Goal: Task Accomplishment & Management: Use online tool/utility

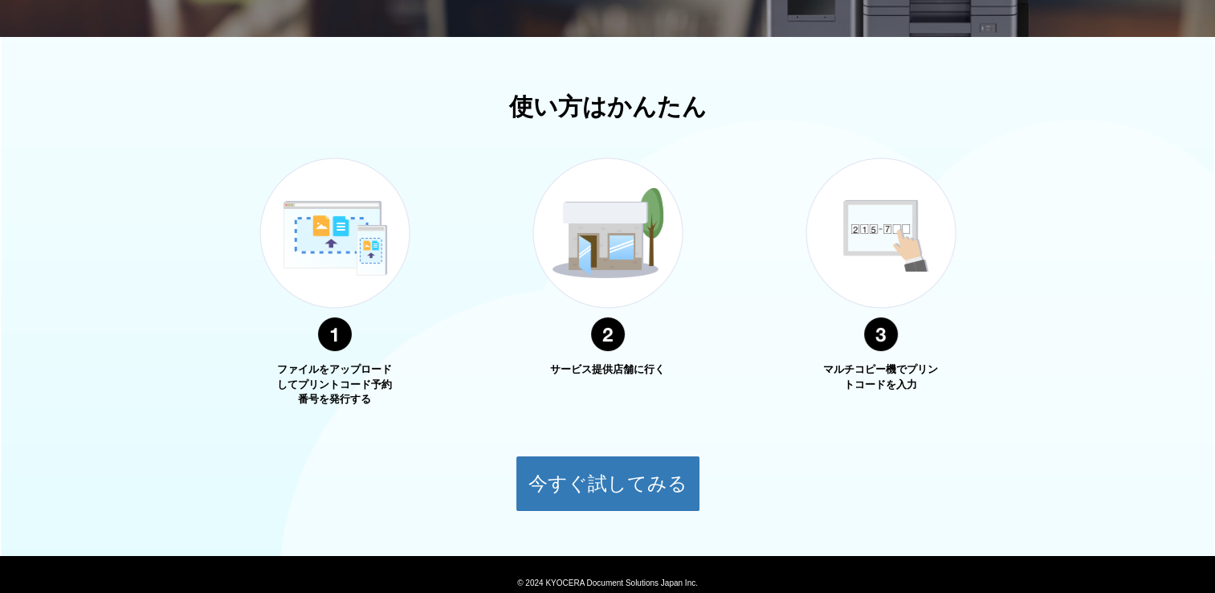
scroll to position [548, 0]
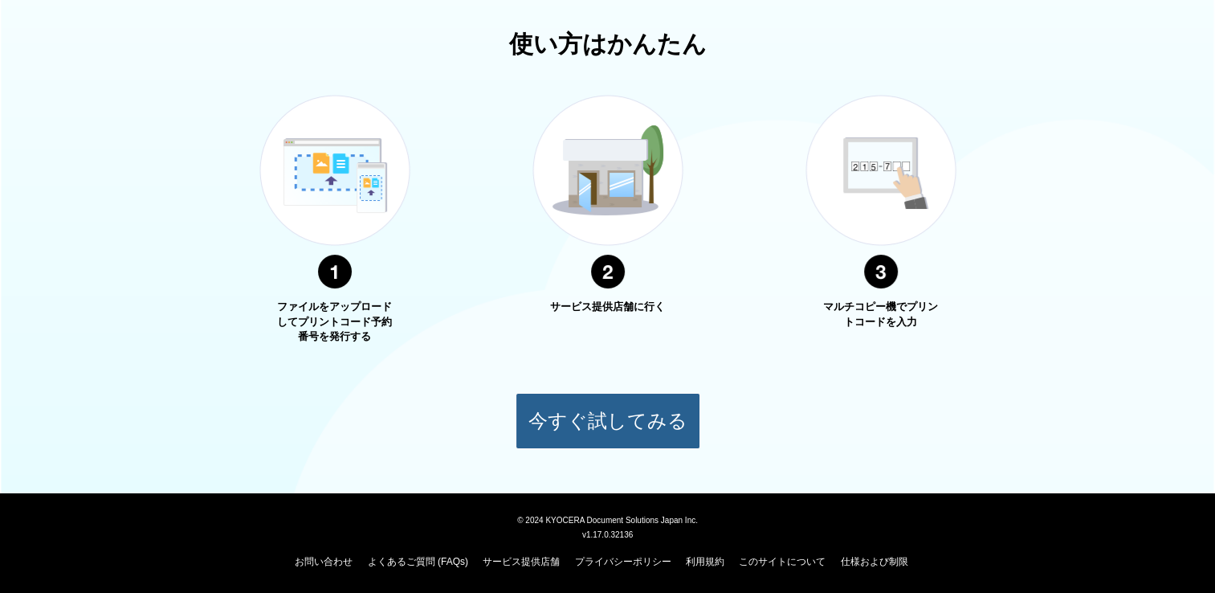
click at [626, 425] on button "今すぐ試してみる" at bounding box center [608, 421] width 185 height 56
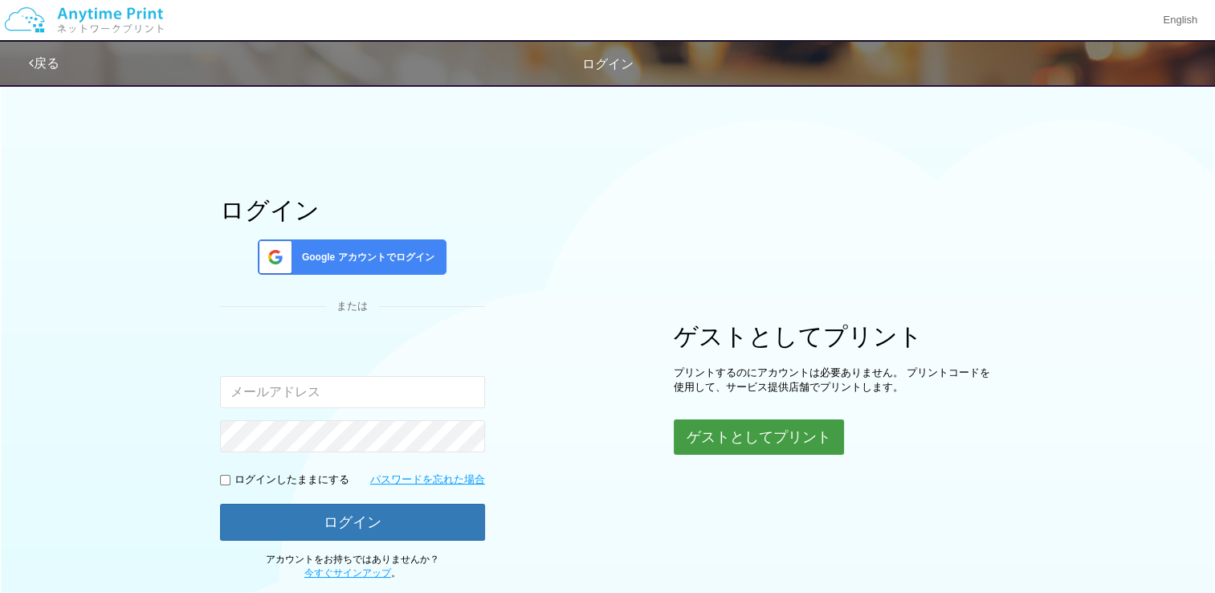
click at [713, 432] on button "ゲストとしてプリント" at bounding box center [759, 436] width 170 height 35
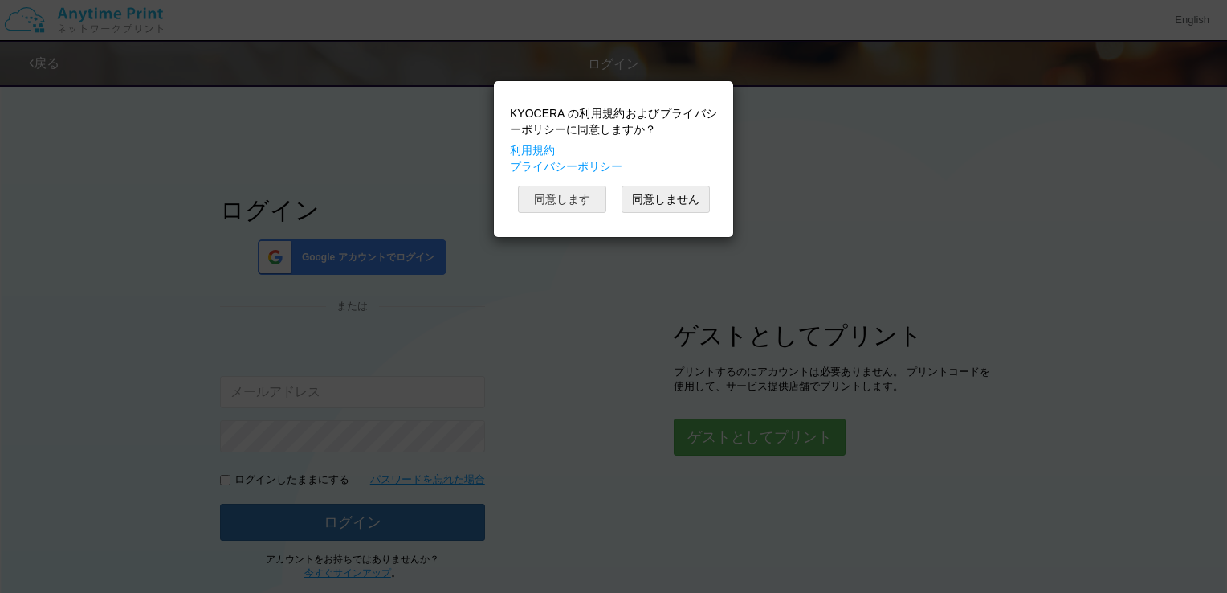
click at [564, 187] on button "同意します" at bounding box center [562, 199] width 88 height 27
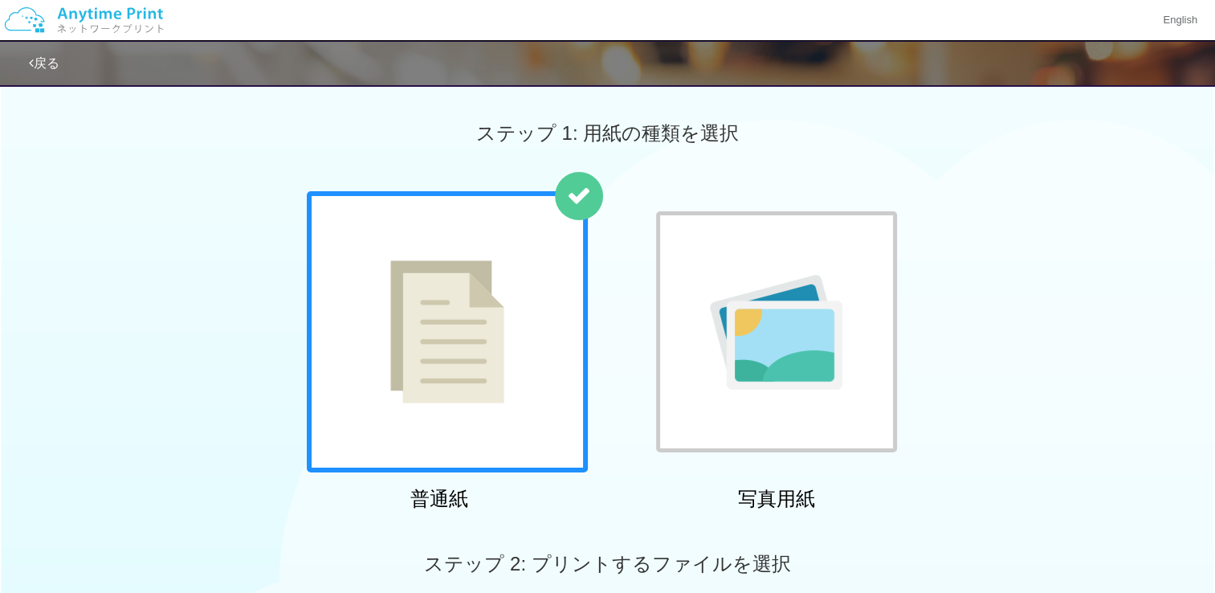
click at [473, 344] on img at bounding box center [447, 331] width 114 height 143
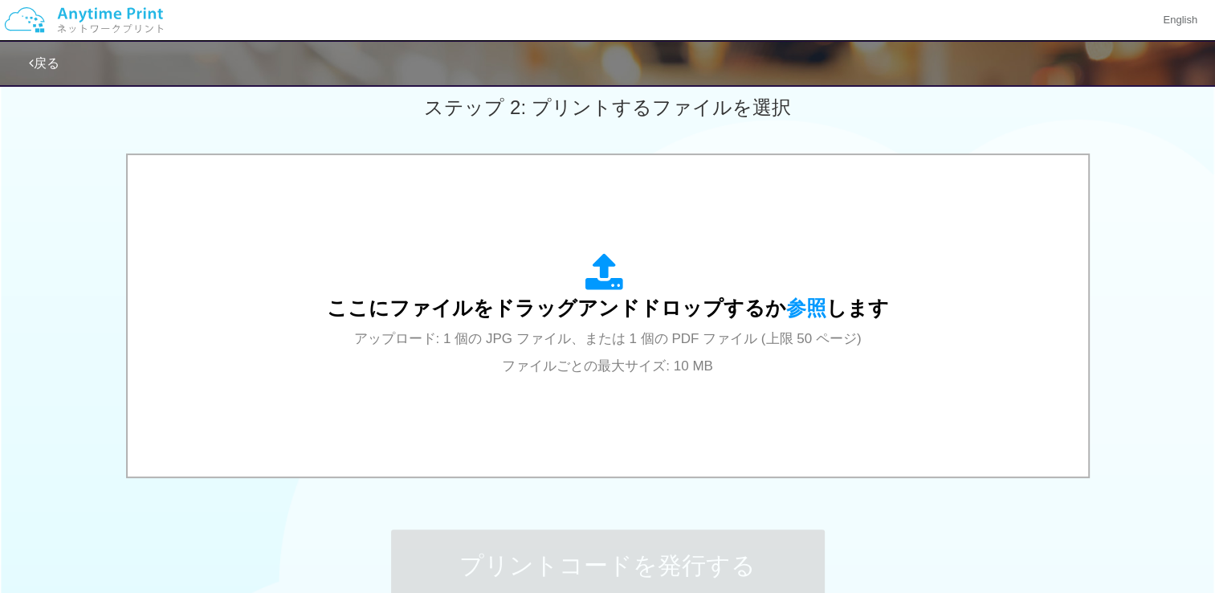
scroll to position [482, 0]
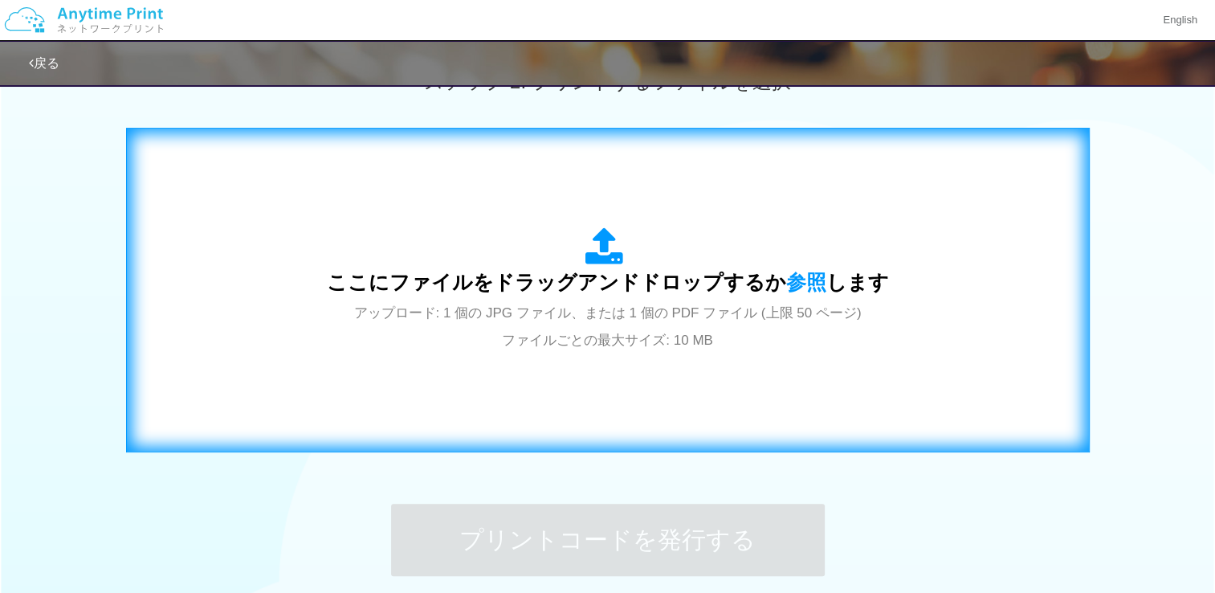
drag, startPoint x: 483, startPoint y: 327, endPoint x: 430, endPoint y: 304, distance: 57.2
click at [430, 305] on span "アップロード: 1 個の JPG ファイル、または 1 個の PDF ファイル (上限 50 ページ) ファイルごとの最大サイズ: 10 MB" at bounding box center [608, 326] width 508 height 43
click at [554, 305] on span "アップロード: 1 個の JPG ファイル、または 1 個の PDF ファイル (上限 50 ページ) ファイルごとの最大サイズ: 10 MB" at bounding box center [608, 326] width 508 height 43
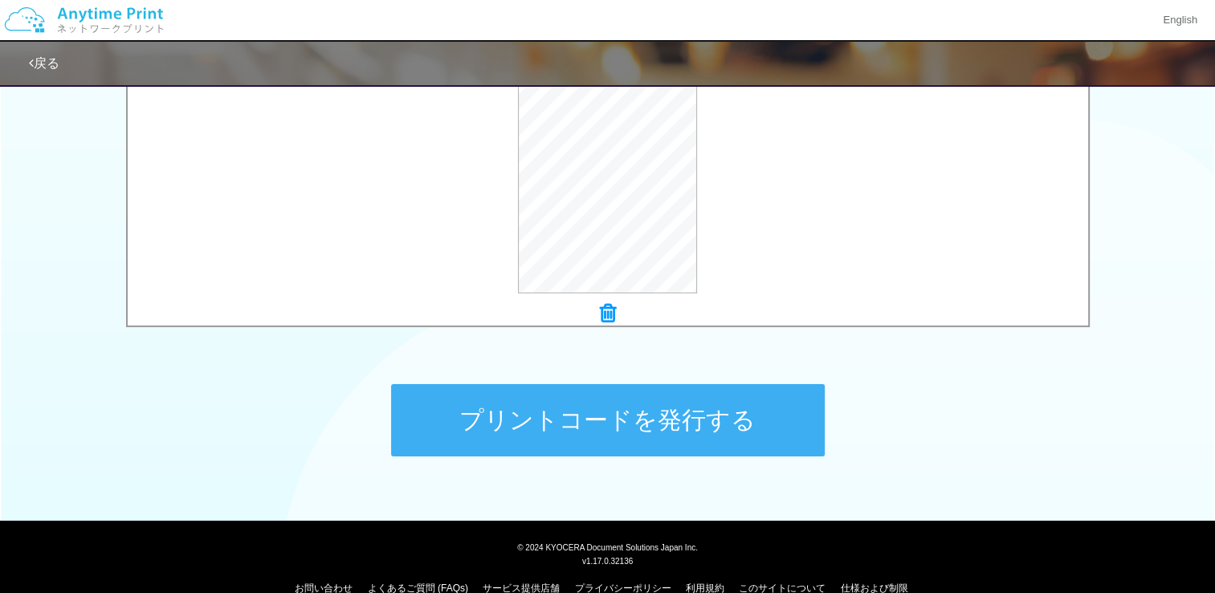
scroll to position [628, 0]
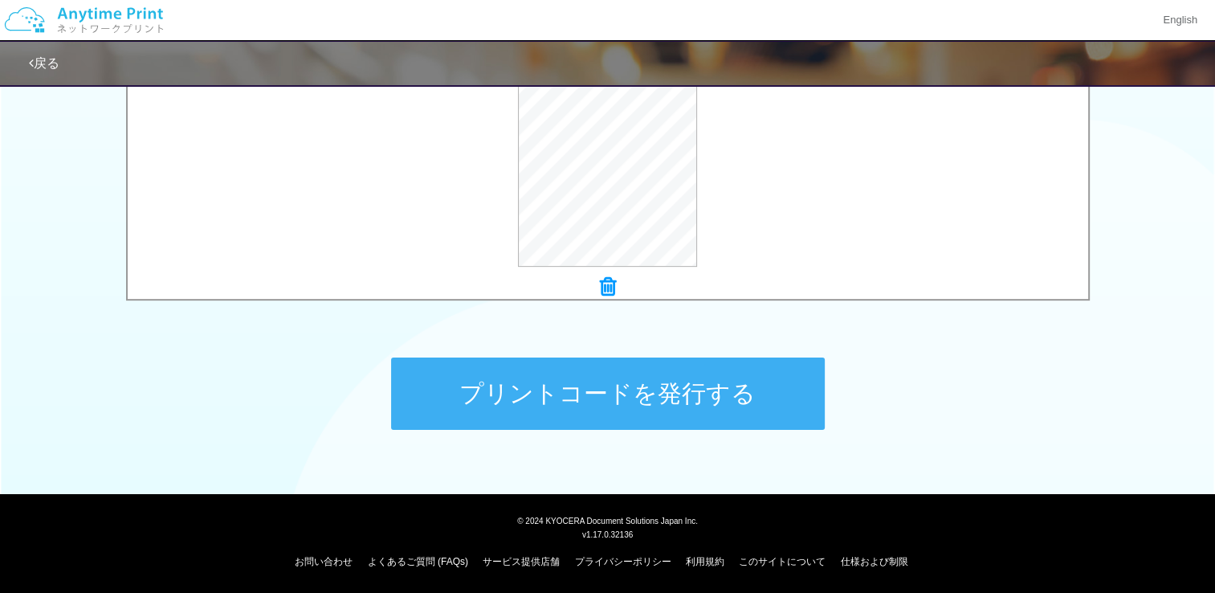
click at [668, 379] on button "プリントコードを発行する" at bounding box center [608, 393] width 434 height 72
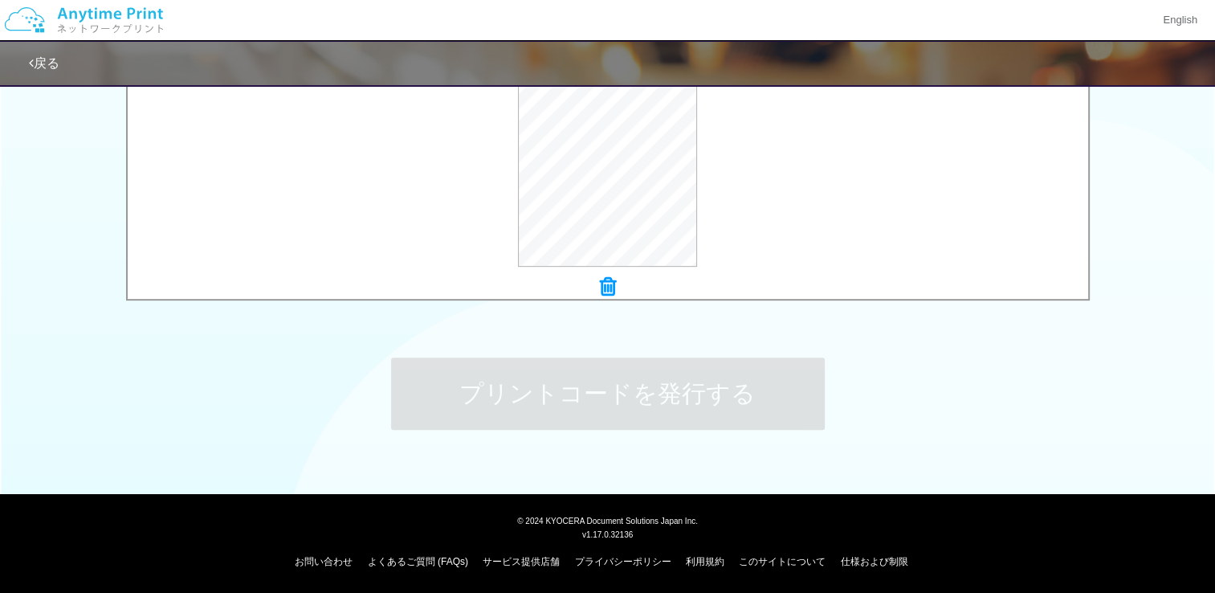
scroll to position [0, 0]
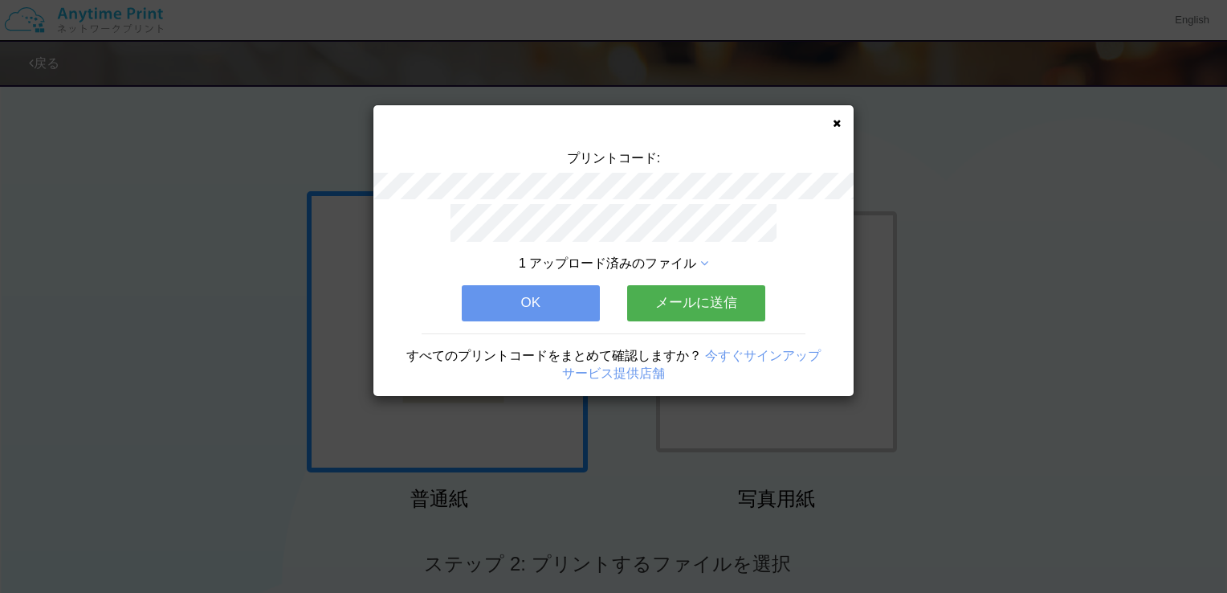
click at [550, 297] on button "OK" at bounding box center [531, 302] width 138 height 35
